Goal: Transaction & Acquisition: Purchase product/service

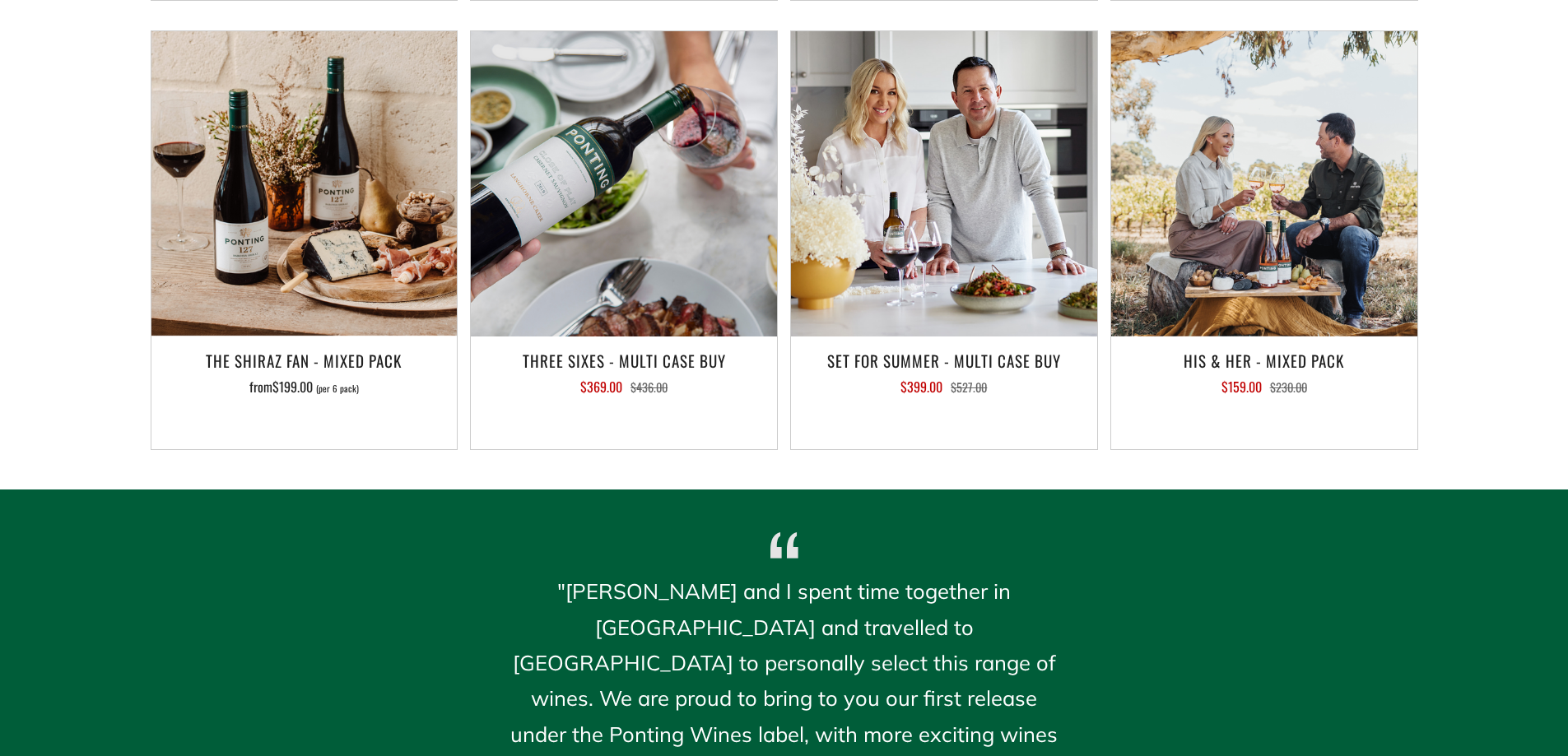
scroll to position [1755, 0]
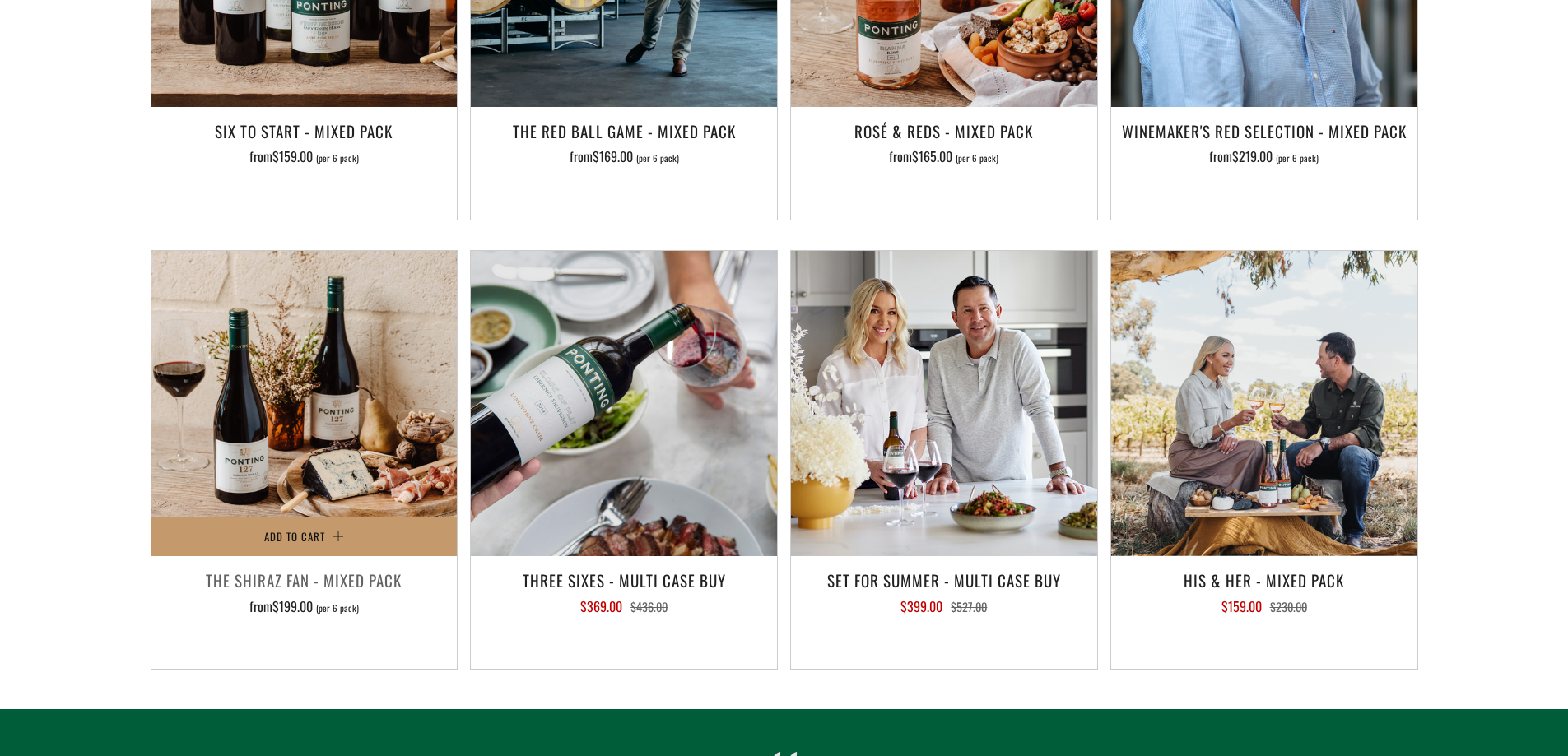
click at [287, 566] on h3 "The Shiraz Fan - Mixed Pack" at bounding box center [305, 580] width 290 height 28
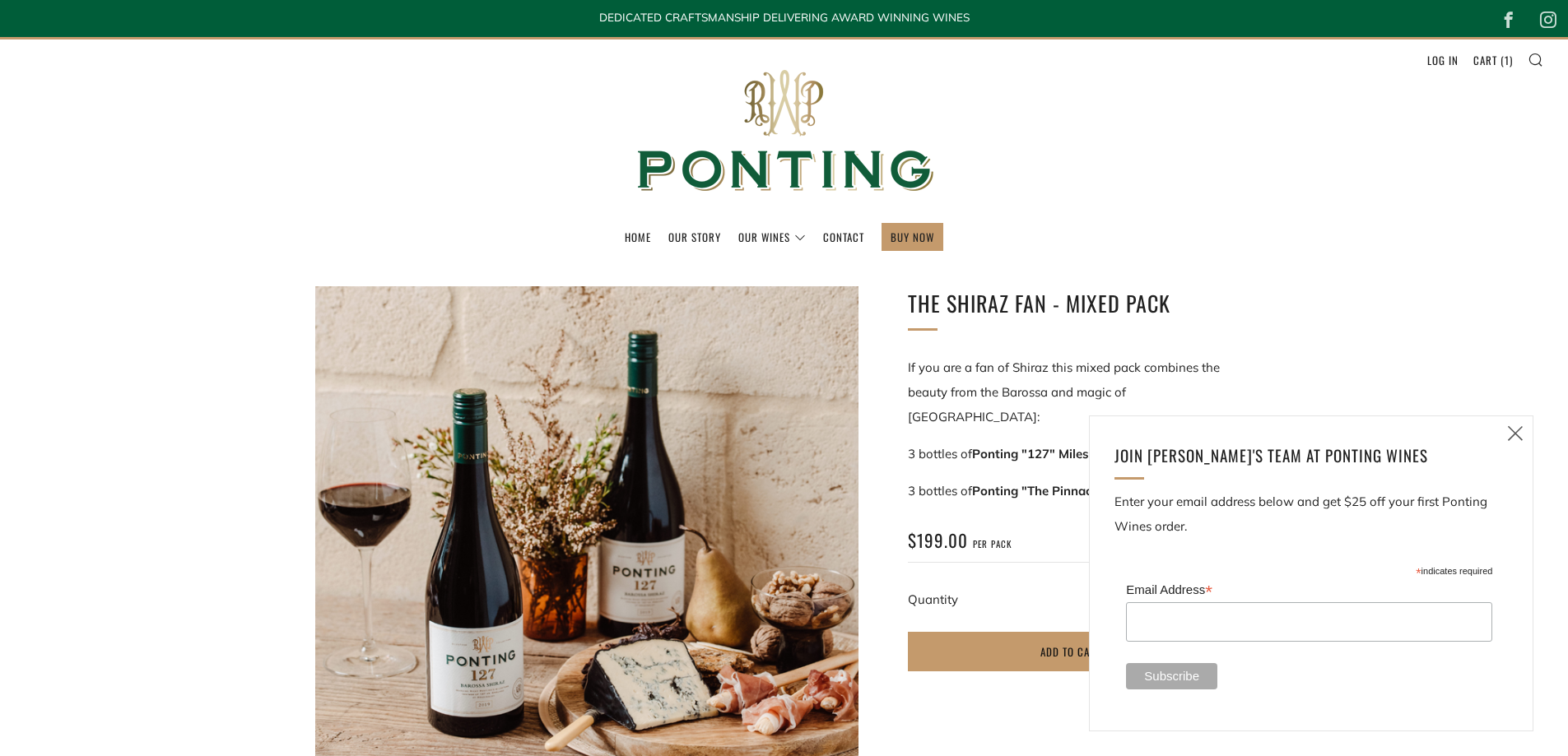
click at [1508, 432] on icon at bounding box center [1515, 432] width 20 height 21
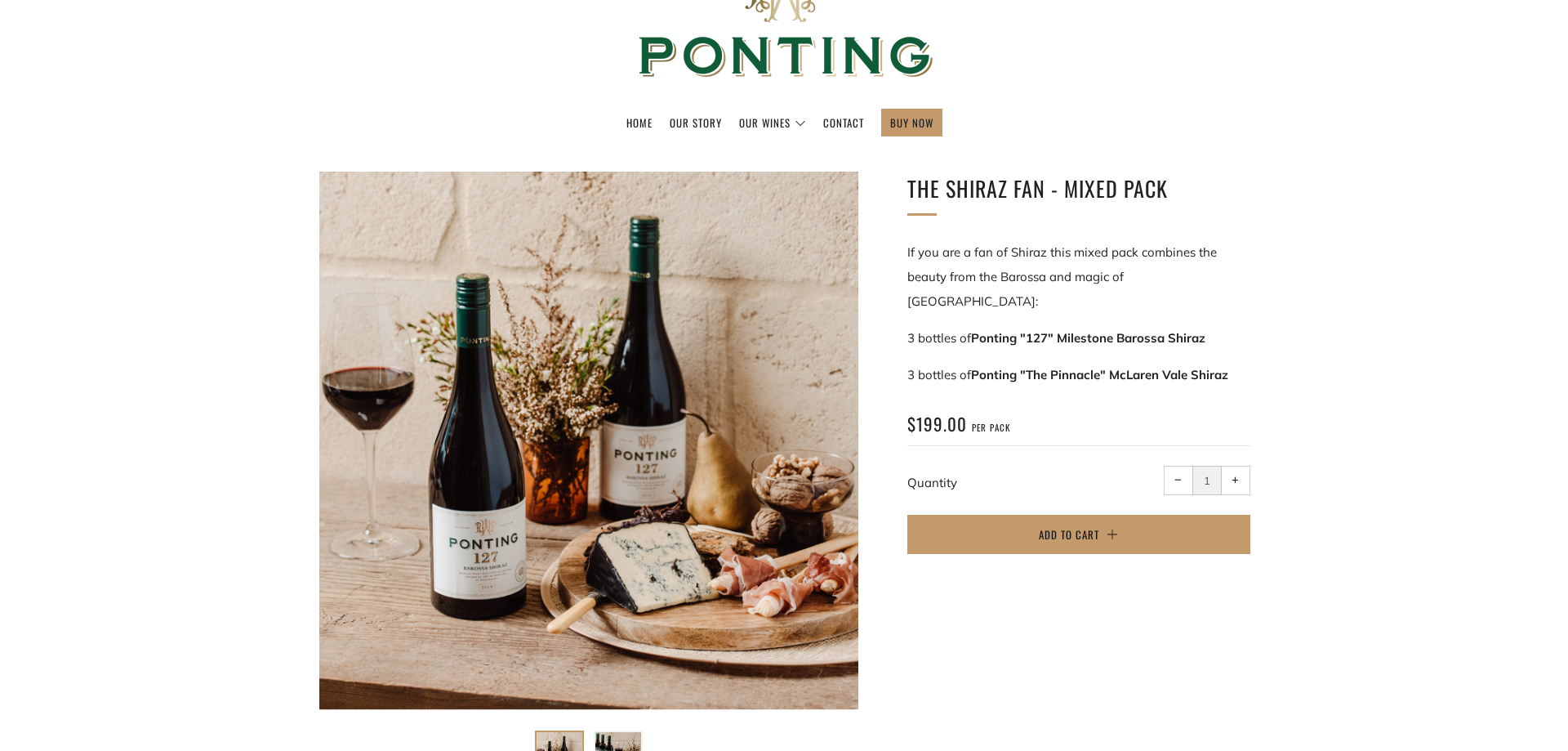
scroll to position [218, 0]
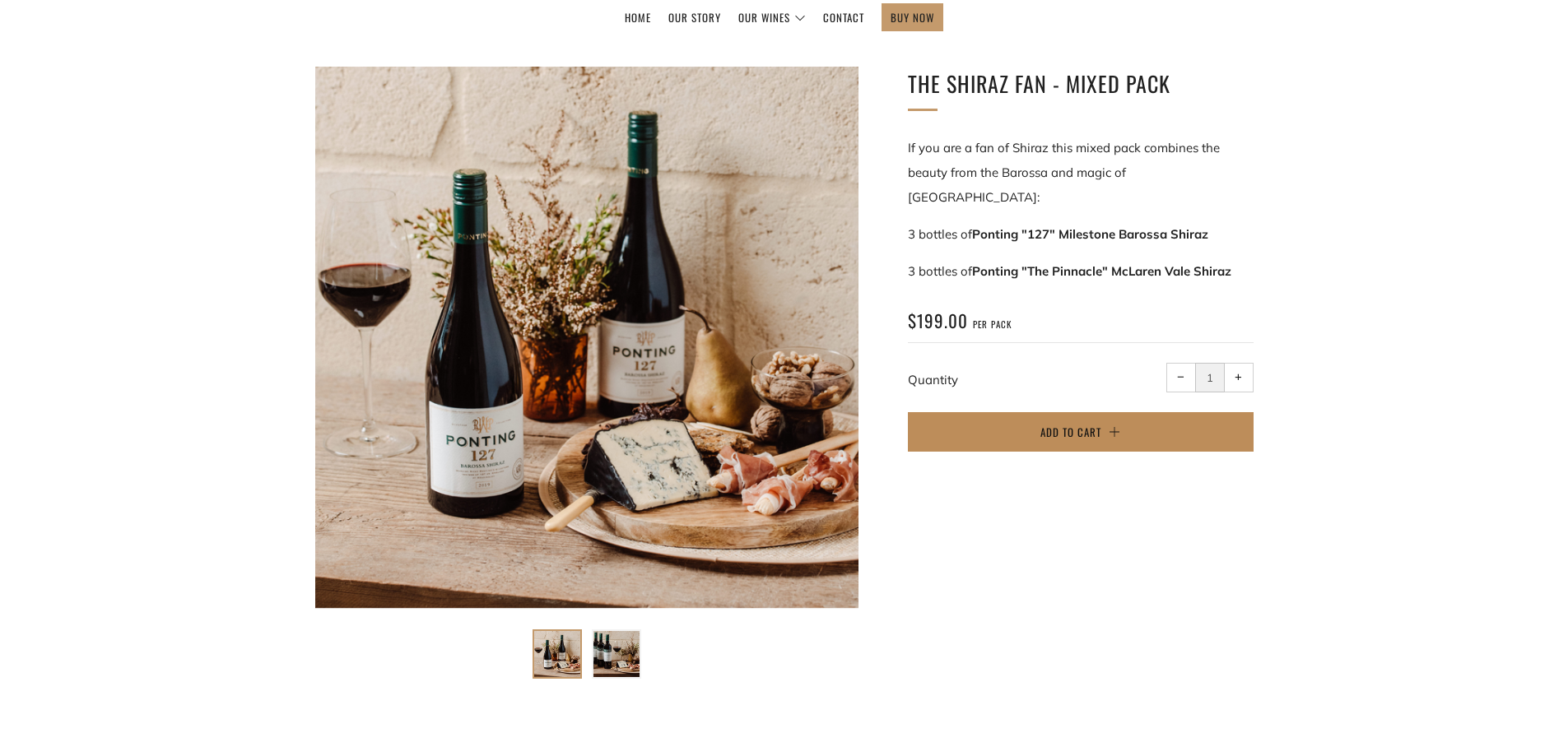
click at [990, 413] on button "Add to Cart" at bounding box center [1081, 432] width 345 height 40
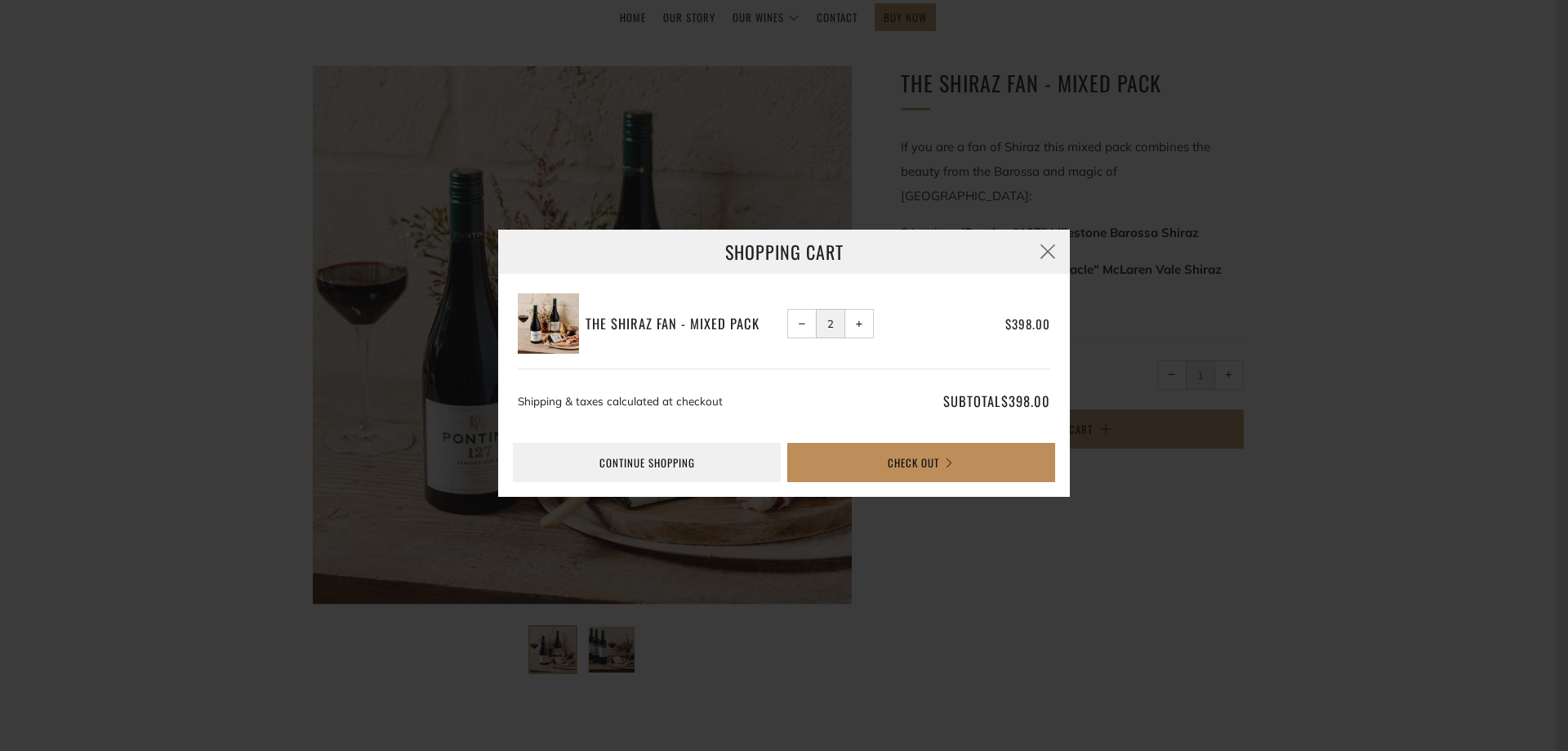
click at [928, 468] on button "Check Out" at bounding box center [921, 463] width 268 height 39
click at [787, 327] on button "− Reduce item quantity by one" at bounding box center [801, 323] width 29 height 29
click at [900, 460] on button "Check Out" at bounding box center [921, 463] width 268 height 39
